Goal: Navigation & Orientation: Find specific page/section

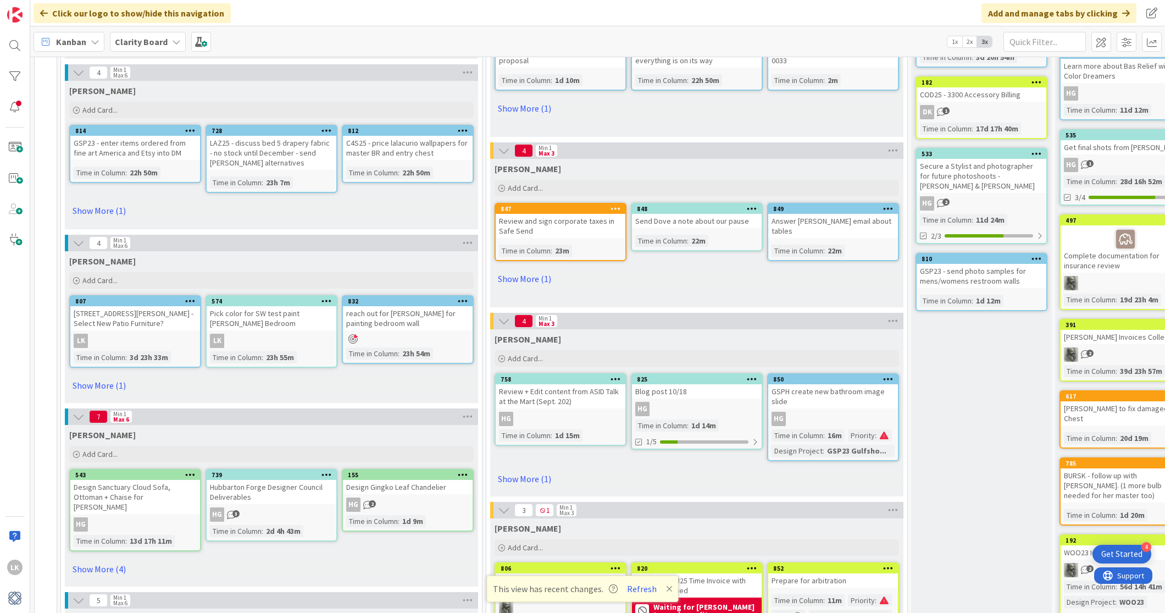
click at [666, 588] on icon at bounding box center [669, 588] width 7 height 9
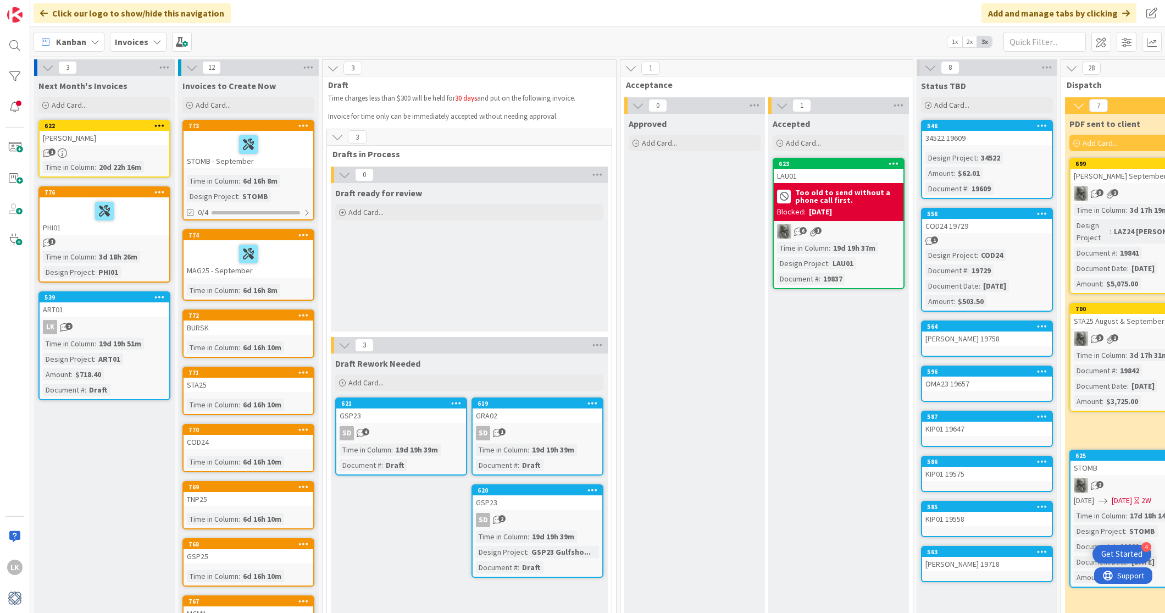
click at [153, 41] on icon at bounding box center [157, 41] width 9 height 9
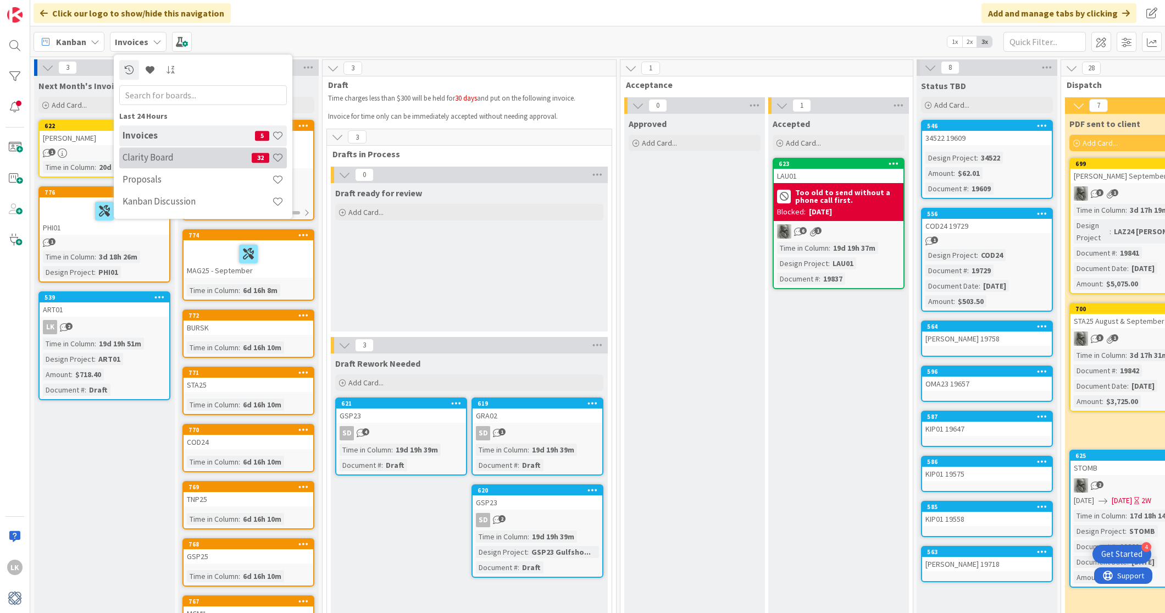
click at [154, 162] on h4 "Clarity Board" at bounding box center [187, 157] width 129 height 11
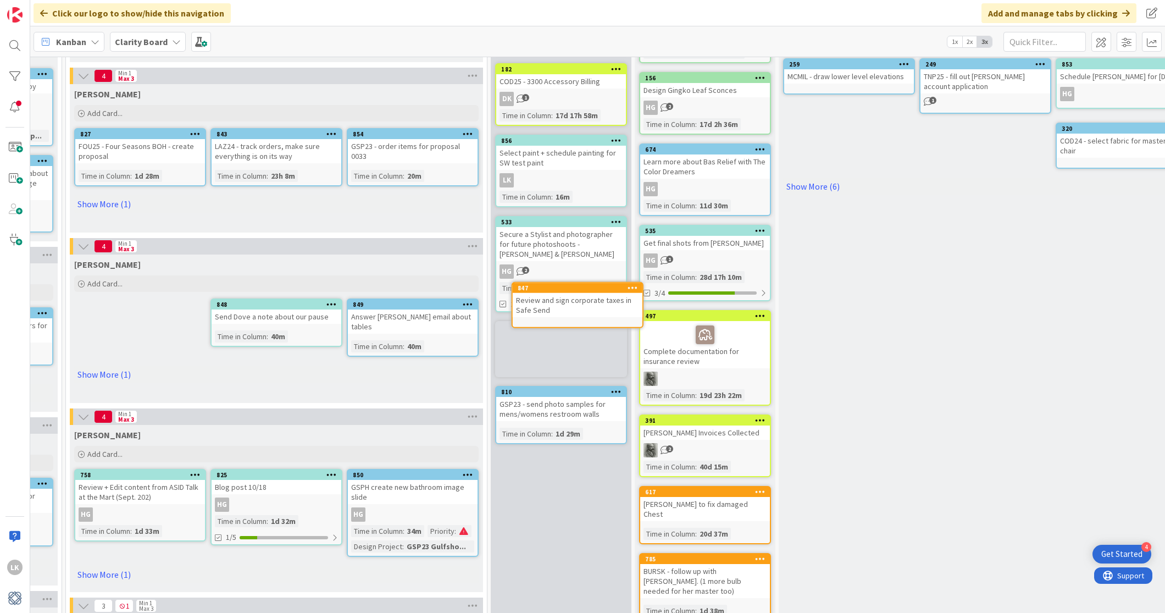
scroll to position [213, 418]
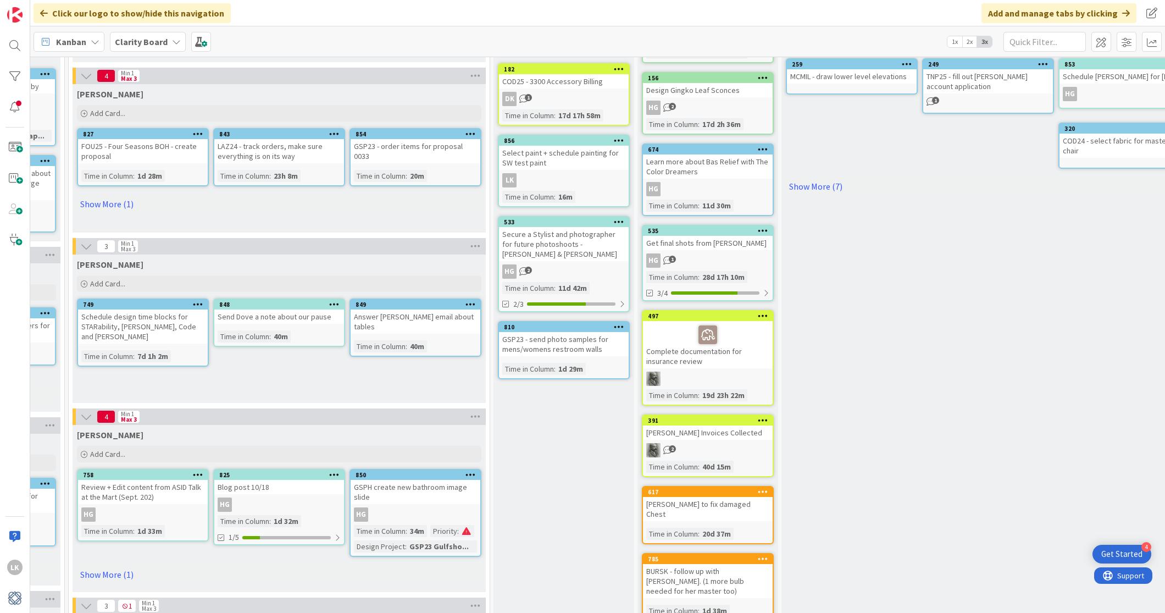
drag, startPoint x: 152, startPoint y: 304, endPoint x: 218, endPoint y: 2, distance: 308.9
